Goal: Transaction & Acquisition: Purchase product/service

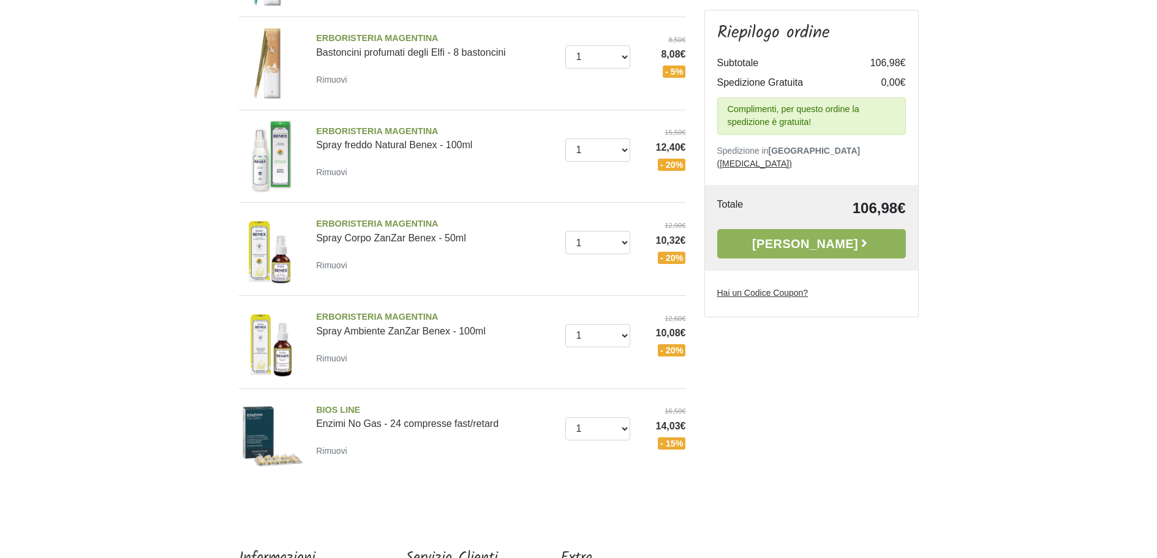
scroll to position [429, 0]
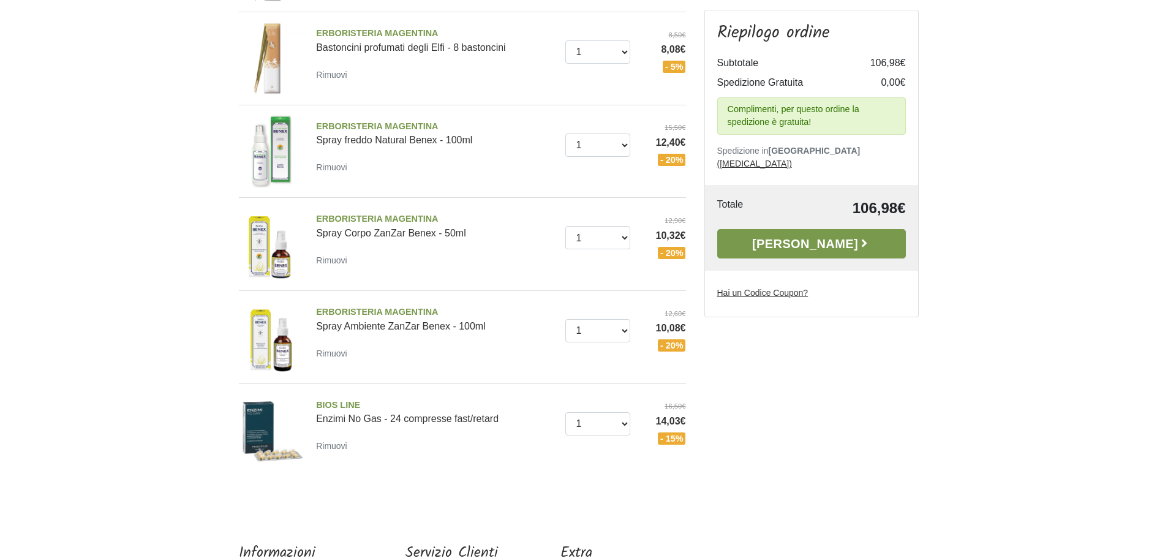
click at [808, 231] on link "[PERSON_NAME]" at bounding box center [811, 243] width 189 height 29
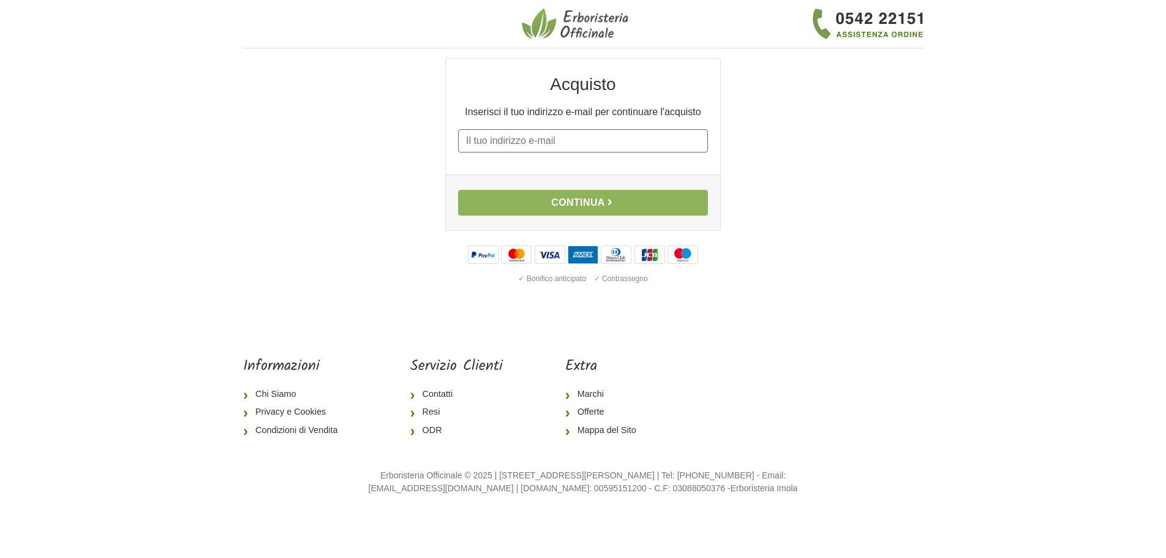
click at [473, 137] on input "E-mail" at bounding box center [583, 140] width 250 height 23
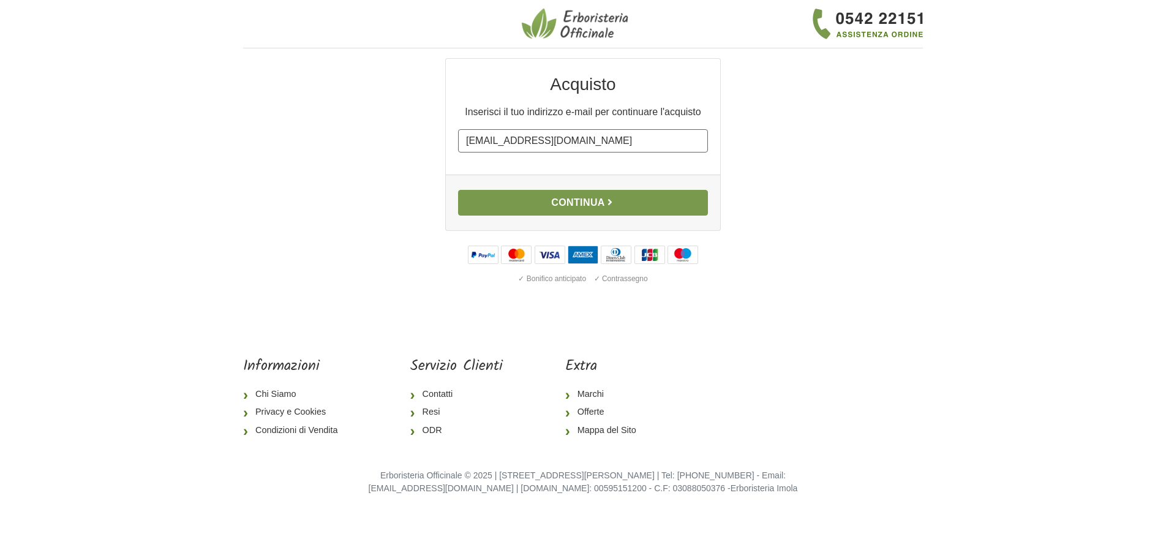
type input "albelf@gmail.com"
click at [589, 199] on button "Continua" at bounding box center [583, 203] width 250 height 26
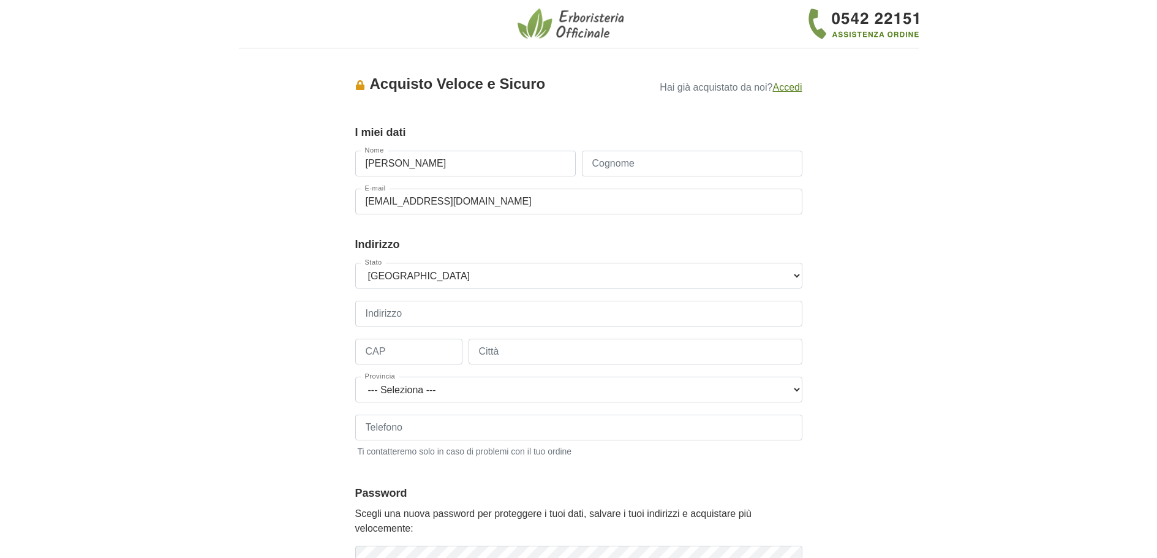
type input "elfriede"
click at [620, 160] on input "Cognome" at bounding box center [692, 164] width 220 height 26
type input "albertini"
drag, startPoint x: 398, startPoint y: 312, endPoint x: 490, endPoint y: 306, distance: 92.7
click at [399, 312] on input "Indirizzo" at bounding box center [578, 314] width 447 height 26
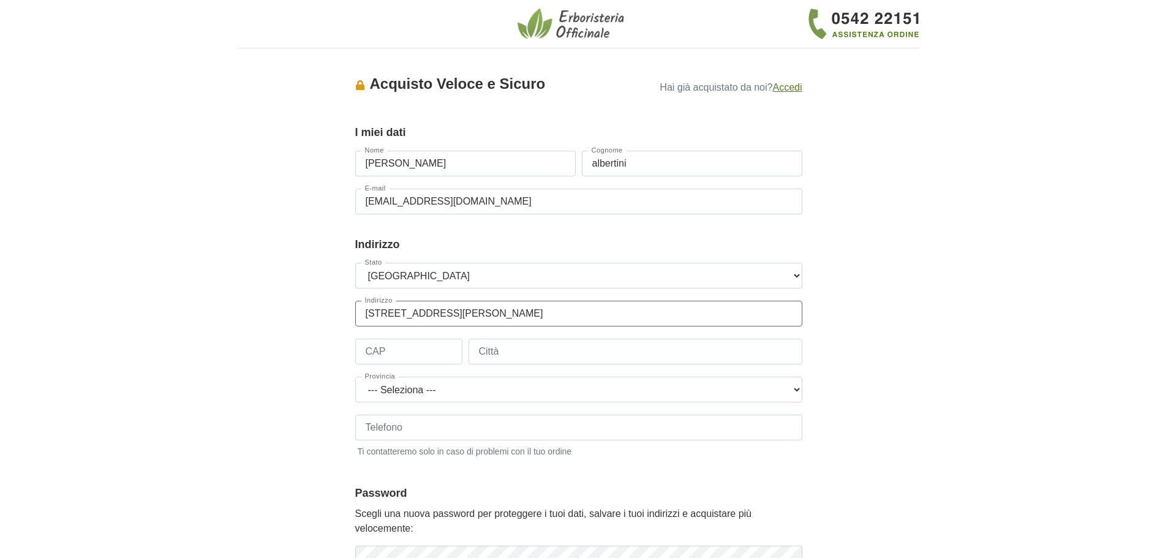
type input "via francesco dalmaso 5, Sorni"
click at [427, 356] on input "CAP" at bounding box center [408, 352] width 107 height 26
type input "38015"
drag, startPoint x: 578, startPoint y: 353, endPoint x: 737, endPoint y: 375, distance: 160.1
click at [579, 353] on input "Città" at bounding box center [635, 352] width 334 height 26
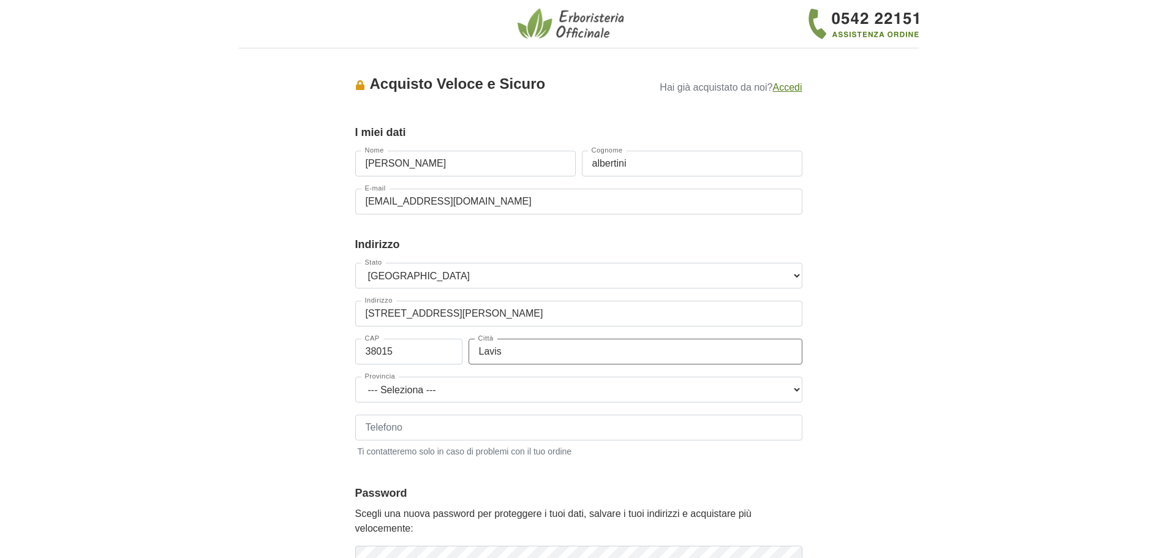
type input "Lavis"
click at [795, 390] on select "--- Seleziona --- Agrigento Alessandria Ancona Aosta Arezzo Ascoli Piceno Asti …" at bounding box center [578, 390] width 447 height 26
select select "3937"
click at [355, 377] on select "--- Seleziona --- Agrigento Alessandria Ancona Aosta Arezzo Ascoli Piceno Asti …" at bounding box center [578, 390] width 447 height 26
click at [382, 429] on input "Telefono" at bounding box center [578, 428] width 447 height 26
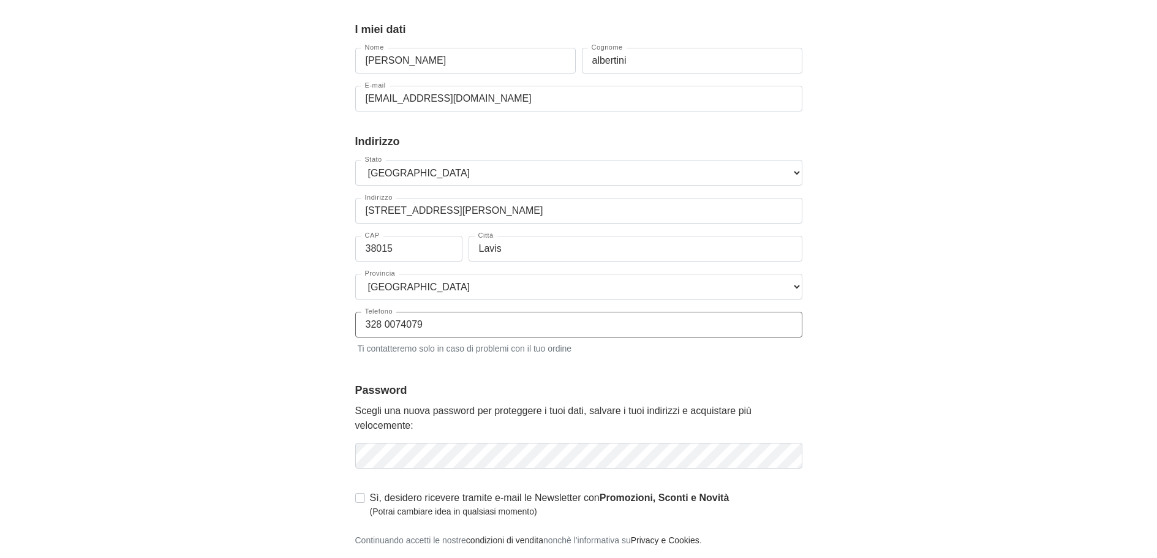
scroll to position [184, 0]
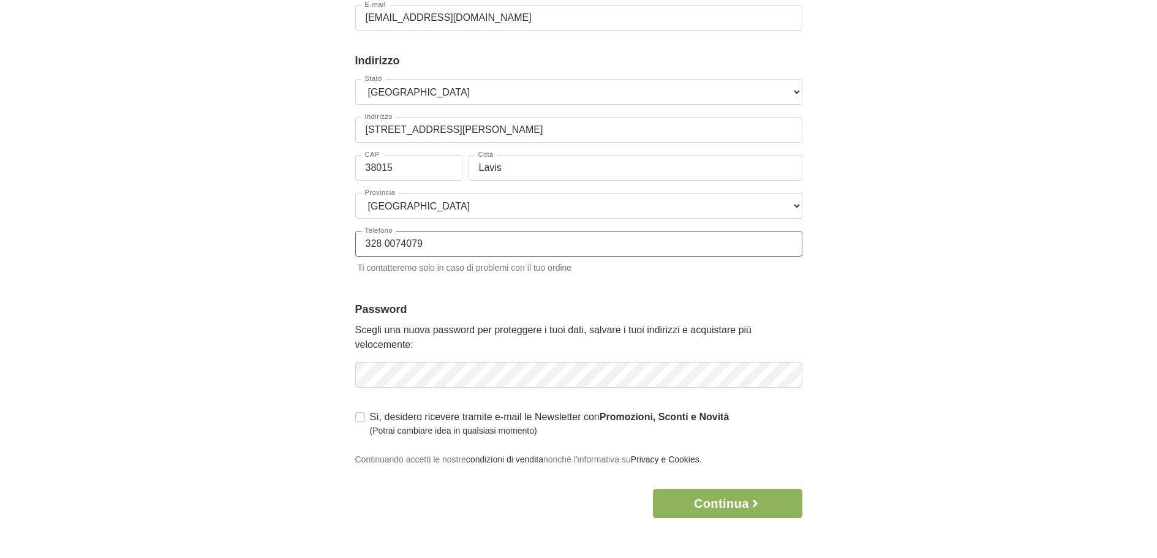
type input "328 0074079"
click at [791, 375] on icon "button" at bounding box center [791, 375] width 12 height 12
click at [370, 416] on label "Sì, desidero ricevere tramite e-mail le Newsletter con Promozioni, Sconti e Nov…" at bounding box center [549, 424] width 359 height 28
click at [361, 416] on input "Sì, desidero ricevere tramite e-mail le Newsletter con Promozioni, Sconti e Nov…" at bounding box center [360, 416] width 10 height 12
checkbox input "true"
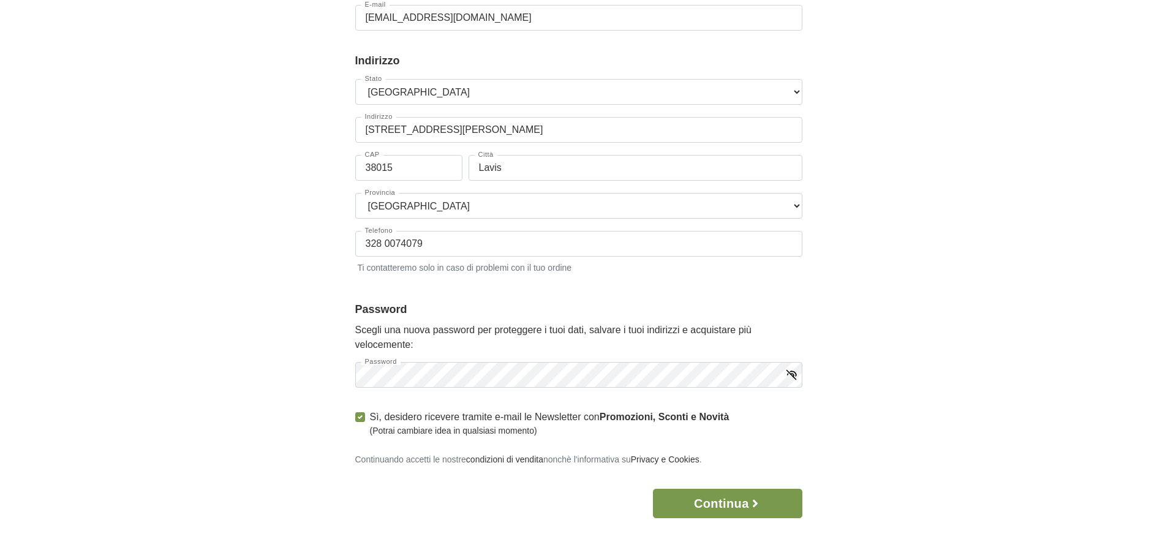
click at [730, 501] on button "Continua" at bounding box center [727, 503] width 149 height 29
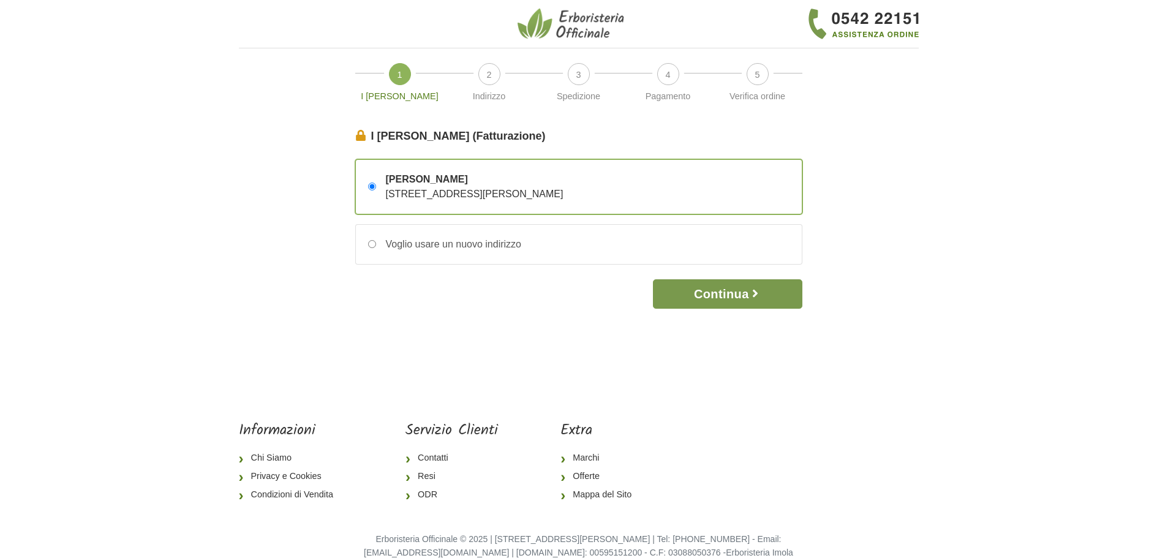
click at [731, 293] on button "Continua" at bounding box center [727, 293] width 149 height 29
click at [729, 294] on button "Continua" at bounding box center [727, 293] width 149 height 29
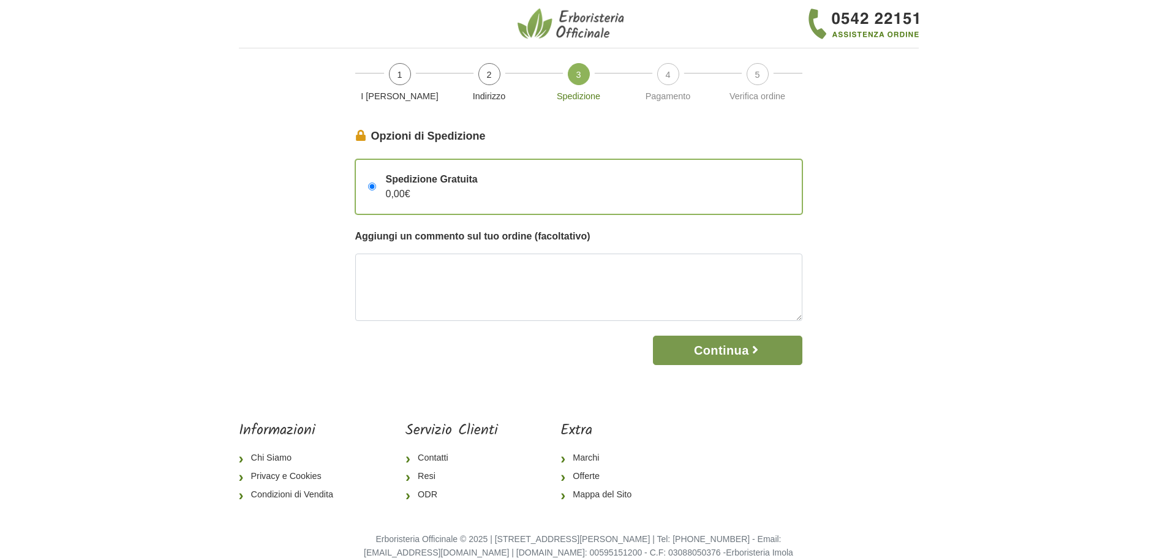
click at [726, 348] on button "Continua" at bounding box center [727, 350] width 149 height 29
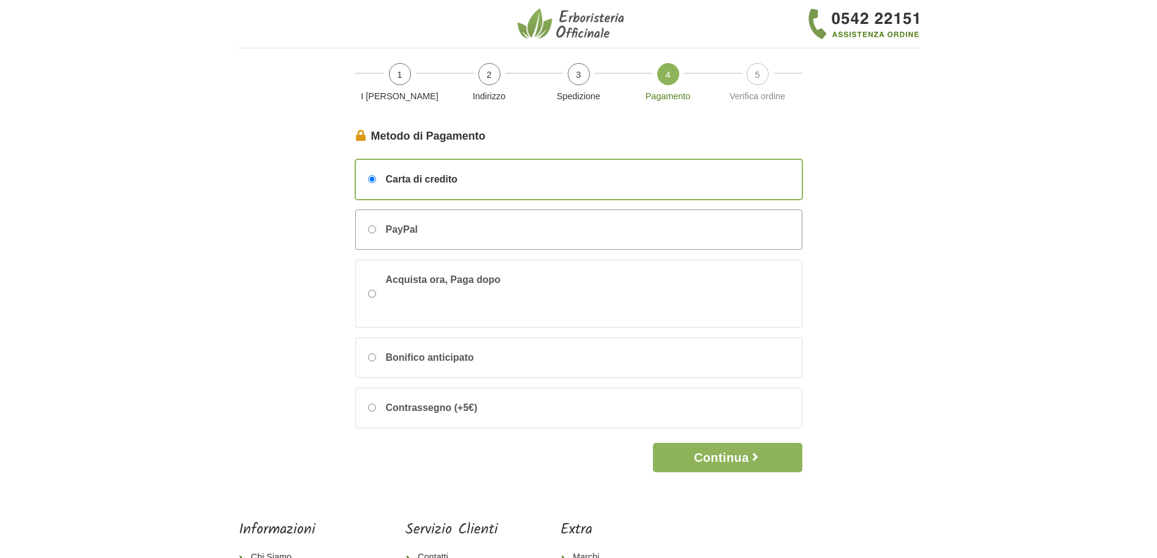
click at [372, 228] on input "PayPal" at bounding box center [372, 229] width 8 height 8
radio input "true"
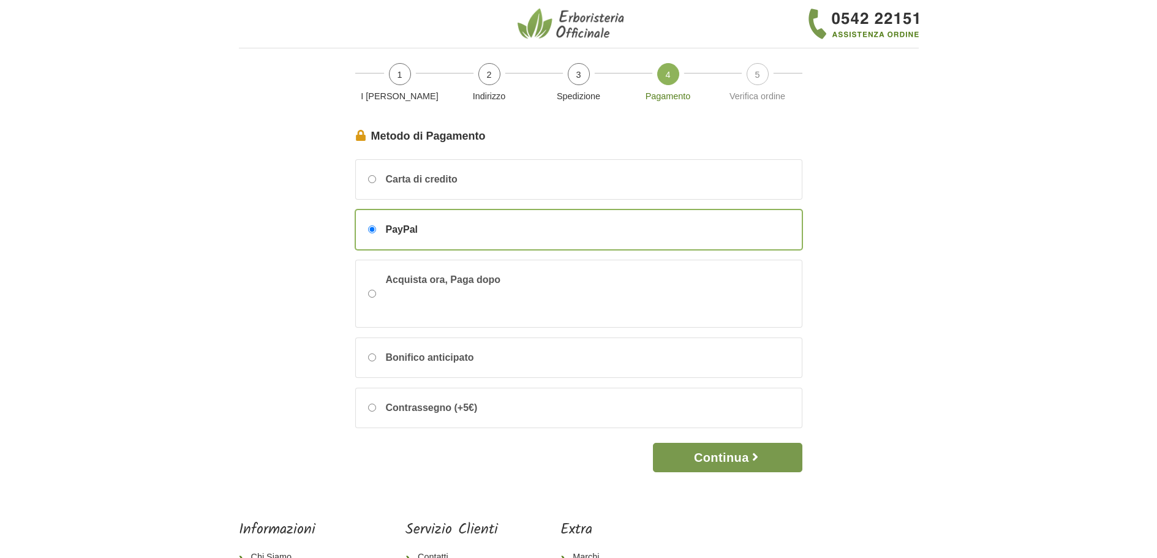
click at [721, 455] on button "Continua" at bounding box center [727, 457] width 149 height 29
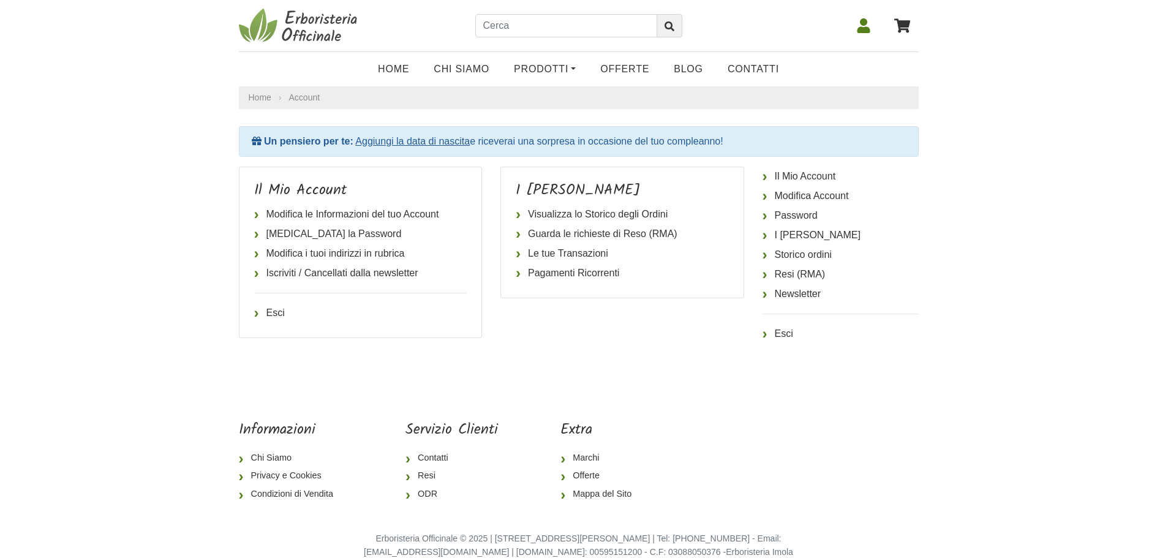
click at [864, 23] on icon at bounding box center [863, 25] width 13 height 15
click at [819, 176] on link "Il Mio Account" at bounding box center [840, 177] width 156 height 20
click at [363, 214] on link "Modifica le Informazioni del tuo Account" at bounding box center [360, 215] width 213 height 20
